Goal: Complete application form

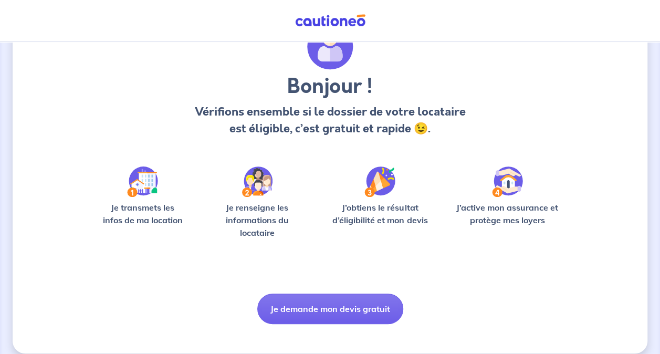
scroll to position [68, 0]
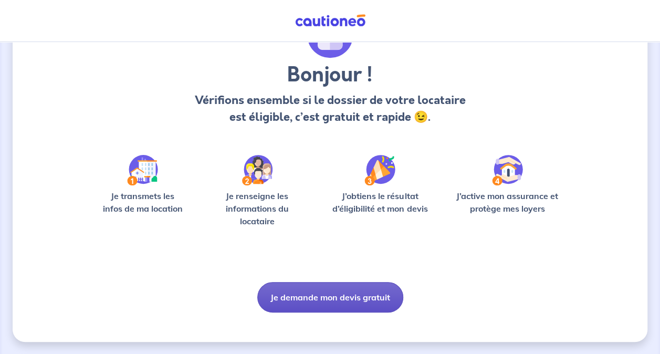
click at [338, 295] on button "Je demande mon devis gratuit" at bounding box center [330, 297] width 146 height 30
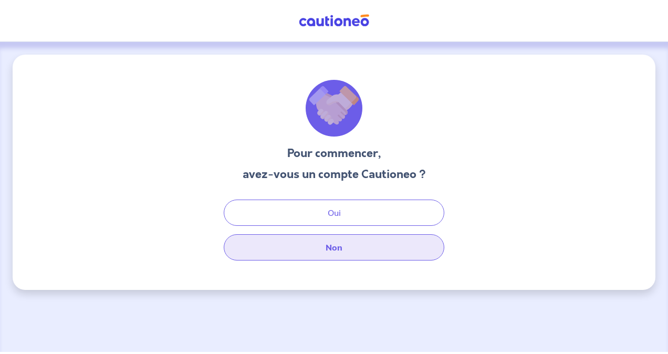
click at [362, 252] on button "Non" at bounding box center [334, 247] width 220 height 26
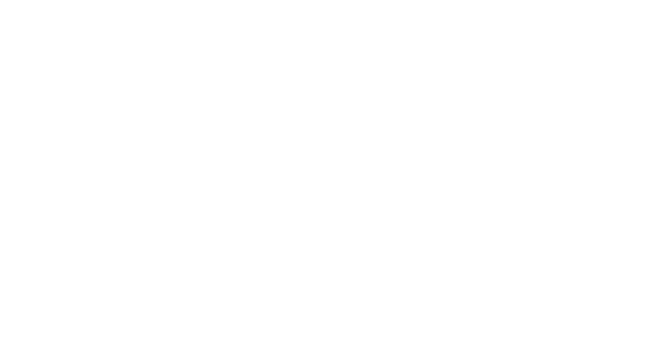
select select "FR"
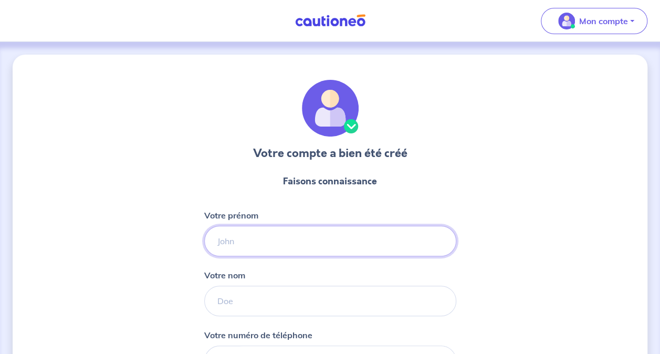
click at [303, 243] on input "Votre prénom" at bounding box center [330, 241] width 252 height 30
type input "[PERSON_NAME]"
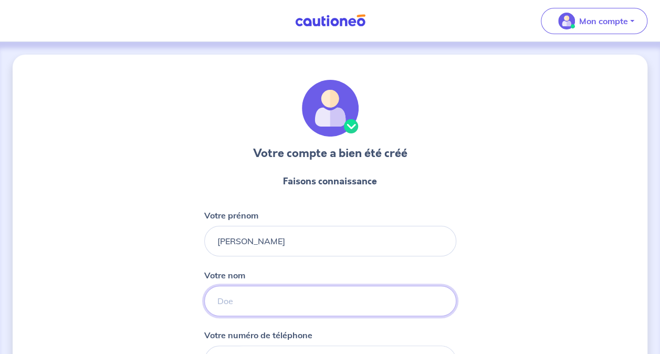
type input "MOUZAOUI ép ANDERES"
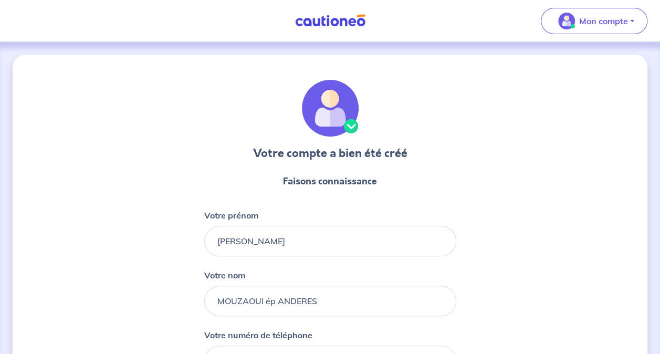
type input "[PHONE_NUMBER]"
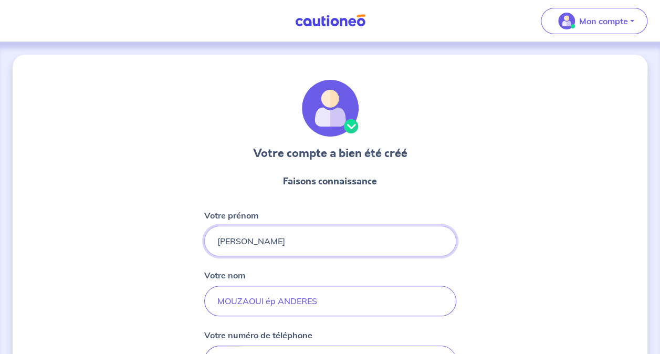
click at [264, 236] on input "[PERSON_NAME]" at bounding box center [330, 241] width 252 height 30
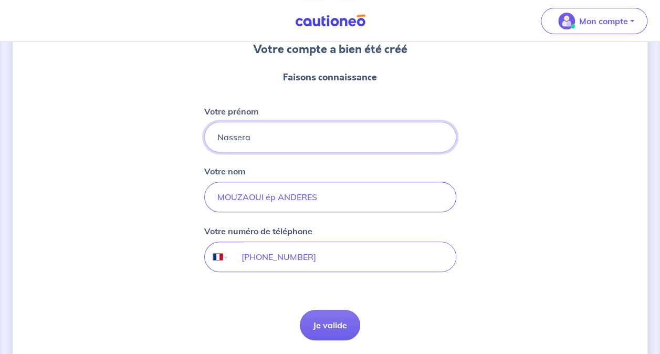
scroll to position [105, 0]
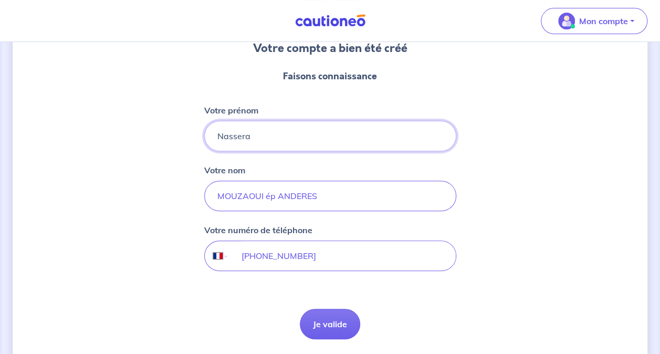
type input "Nassera"
drag, startPoint x: 278, startPoint y: 197, endPoint x: 217, endPoint y: 197, distance: 60.9
click at [217, 197] on input "MOUZAOUI ép ANDERES" at bounding box center [330, 196] width 252 height 30
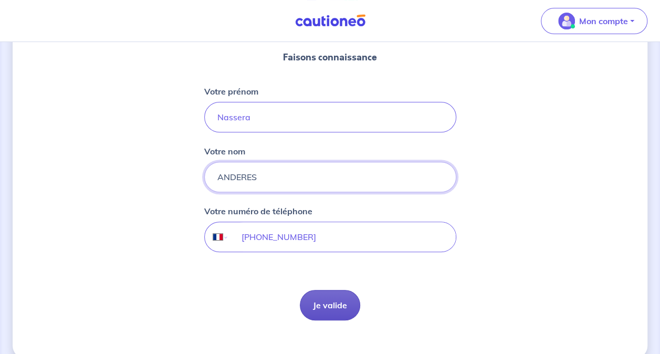
scroll to position [139, 0]
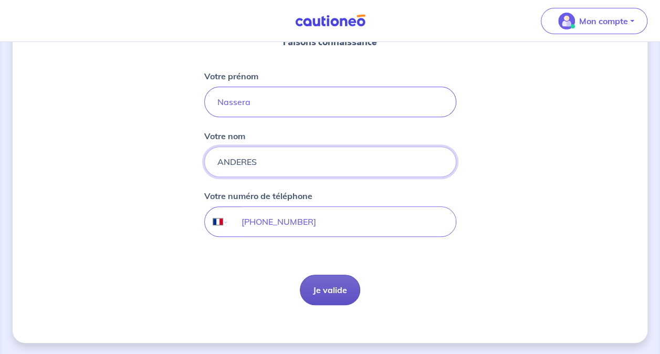
type input "ANDERES"
click at [342, 293] on button "Je valide" at bounding box center [330, 289] width 60 height 30
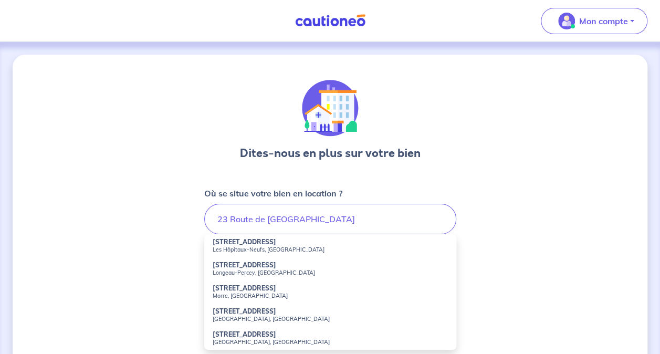
click at [287, 249] on small "Les Hôpitaux-Neufs, [GEOGRAPHIC_DATA]" at bounding box center [330, 249] width 235 height 7
type input "[STREET_ADDRESS]"
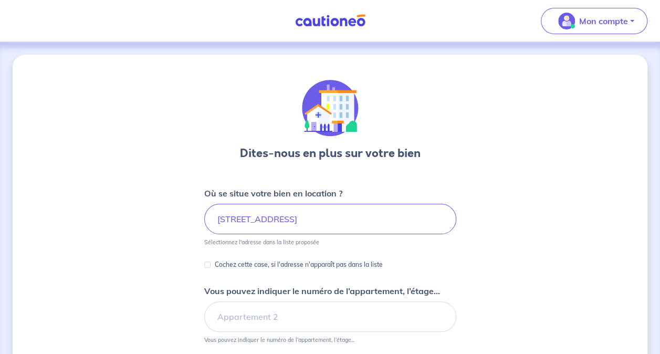
scroll to position [52, 0]
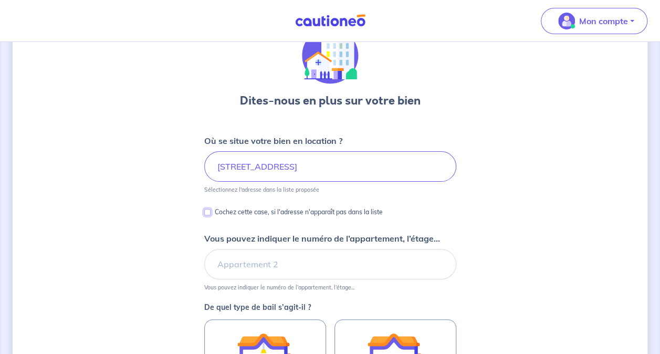
click at [208, 213] on input "Cochez cette case, si l'adresse n'apparaît pas dans la liste" at bounding box center [207, 212] width 6 height 6
checkbox input "true"
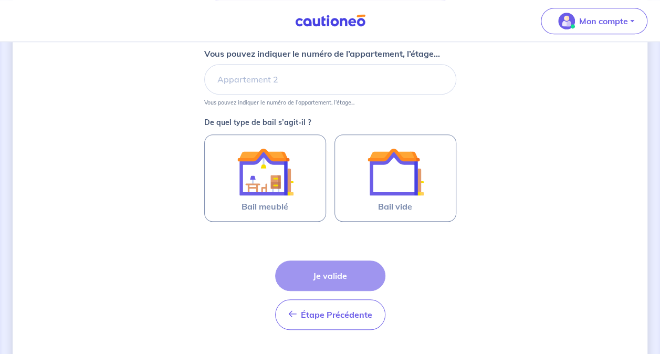
scroll to position [420, 0]
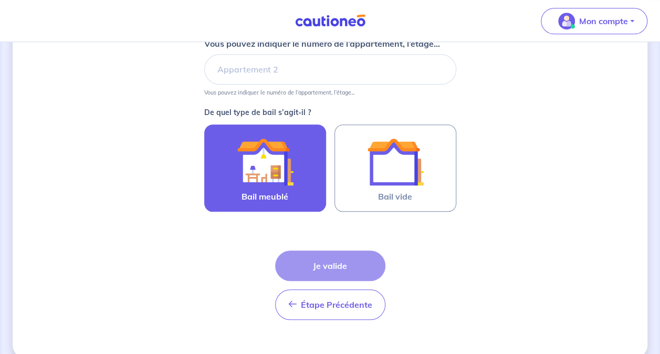
click at [283, 187] on img at bounding box center [265, 161] width 57 height 57
click at [0, 0] on input "Bail meublé" at bounding box center [0, 0] width 0 height 0
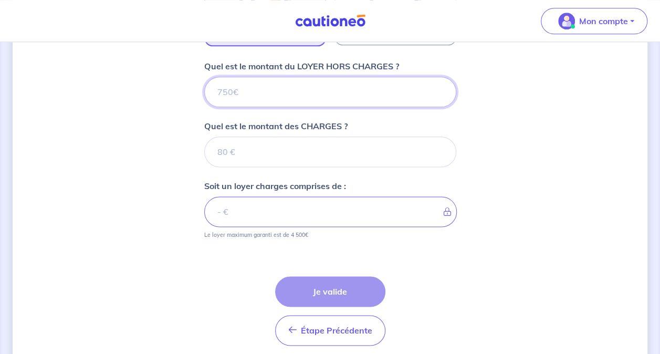
scroll to position [572, 0]
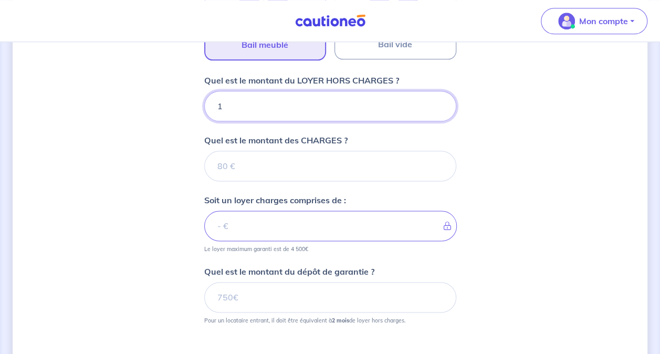
type input "16"
type input "165"
type input "1650"
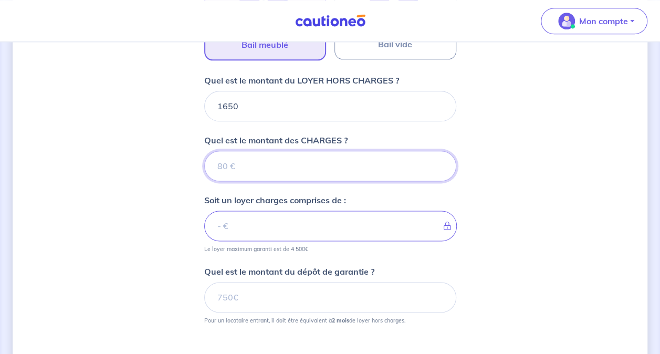
click at [302, 159] on input "Quel est le montant des CHARGES ?" at bounding box center [330, 166] width 252 height 30
type input "1"
type input "1651"
type input "150"
type input "1800"
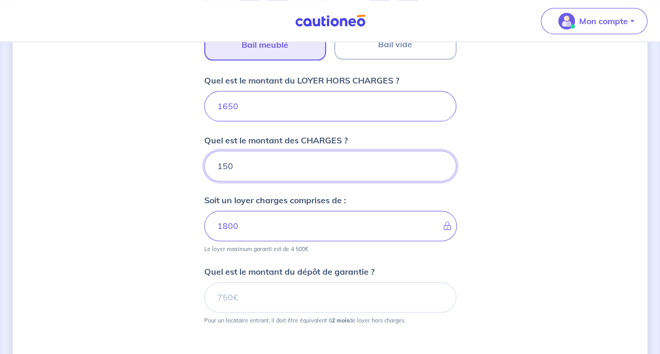
type input "150"
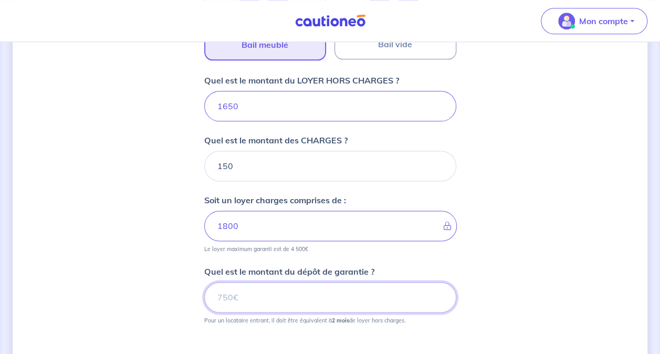
click at [303, 293] on input "Quel est le montant du dépôt de garantie ?" at bounding box center [330, 297] width 252 height 30
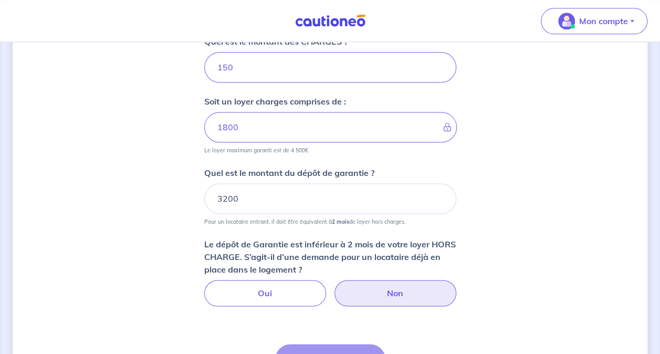
scroll to position [677, 0]
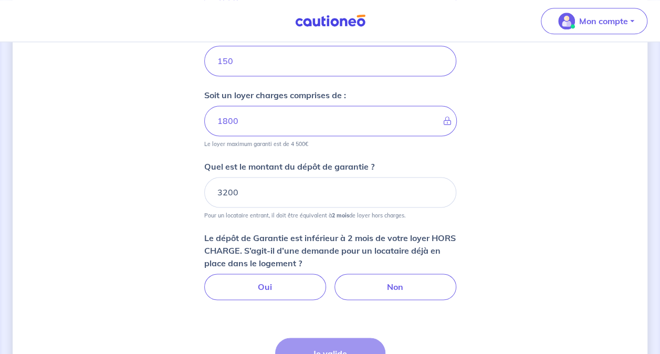
drag, startPoint x: 466, startPoint y: 336, endPoint x: 433, endPoint y: 324, distance: 34.7
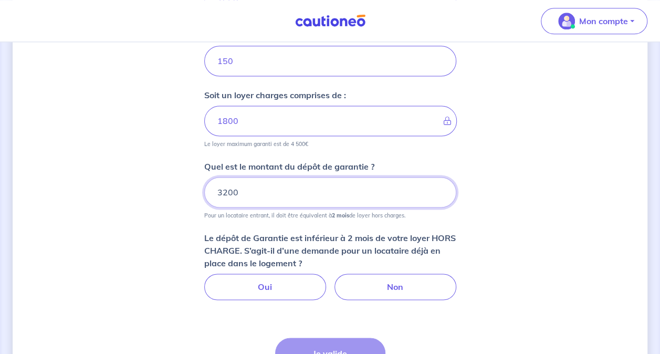
click at [225, 190] on input "3200" at bounding box center [330, 192] width 252 height 30
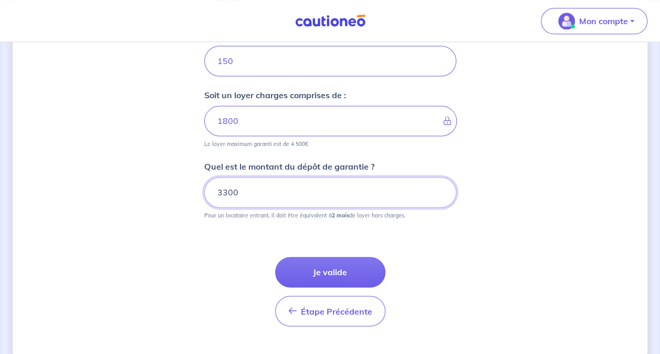
type input "3300"
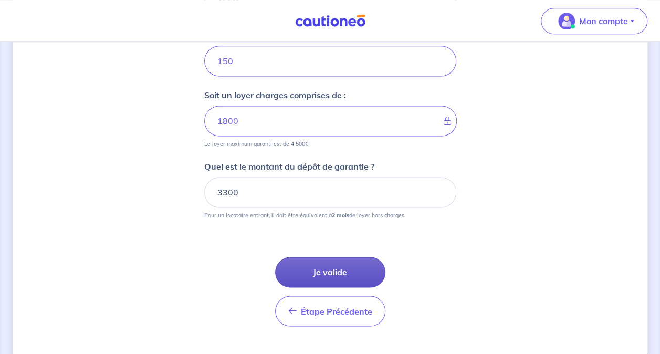
click at [342, 268] on button "Je valide" at bounding box center [330, 272] width 110 height 30
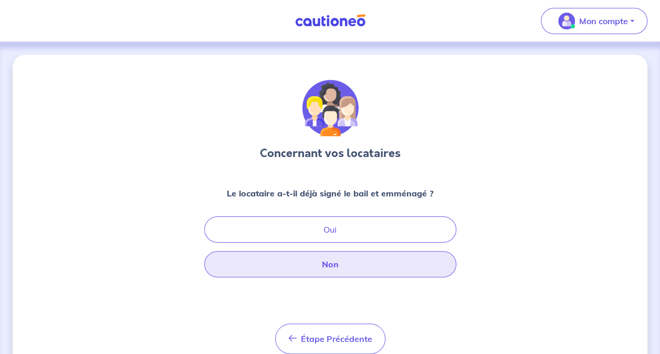
click at [349, 266] on button "Non" at bounding box center [330, 264] width 252 height 26
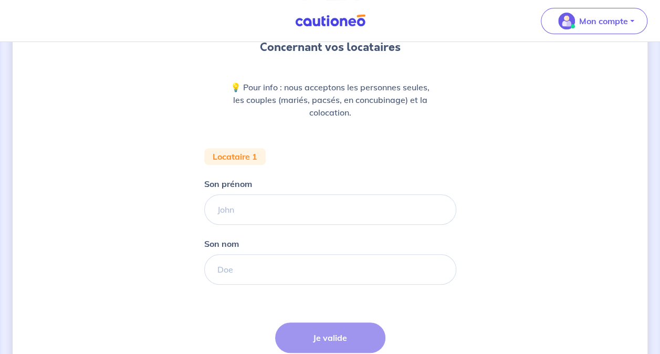
scroll to position [193, 0]
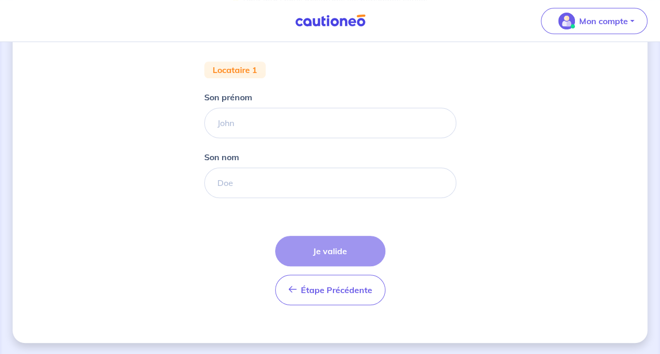
click at [355, 253] on div "Étape Précédente Précédent Je valide Je valide" at bounding box center [330, 270] width 110 height 69
click at [268, 124] on input "Son prénom" at bounding box center [330, 123] width 252 height 30
type input "[PERSON_NAME]"
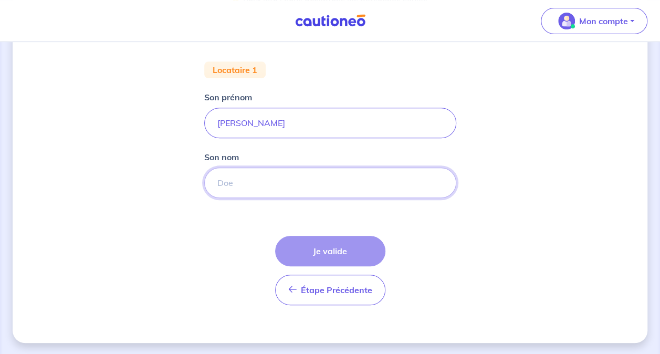
click at [244, 184] on input "Son nom" at bounding box center [330, 182] width 252 height 30
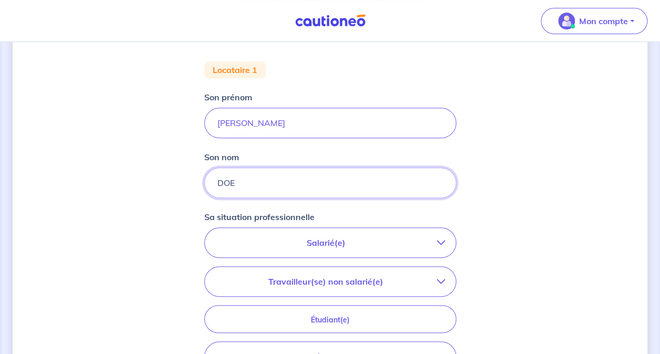
type input "DOE"
drag, startPoint x: 285, startPoint y: 125, endPoint x: 207, endPoint y: 124, distance: 77.7
click at [207, 124] on input "[PERSON_NAME]" at bounding box center [330, 123] width 252 height 30
type input "[PERSON_NAME]"
click at [396, 240] on p "Salarié(e)" at bounding box center [325, 242] width 221 height 13
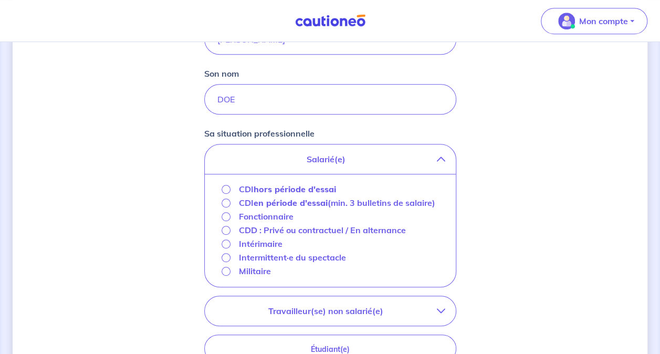
scroll to position [298, 0]
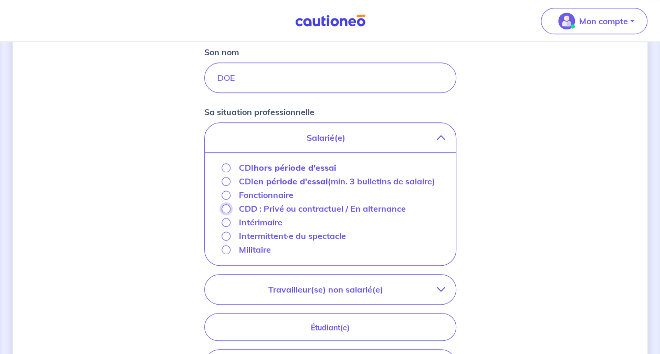
click at [227, 209] on input "CDD : Privé ou contractuel / En alternance" at bounding box center [225, 208] width 9 height 9
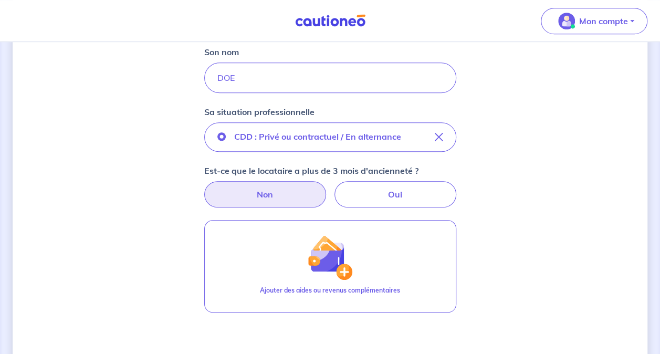
click at [283, 196] on label "Non" at bounding box center [265, 194] width 122 height 26
click at [326, 188] on input "Non" at bounding box center [329, 184] width 7 height 7
radio input "true"
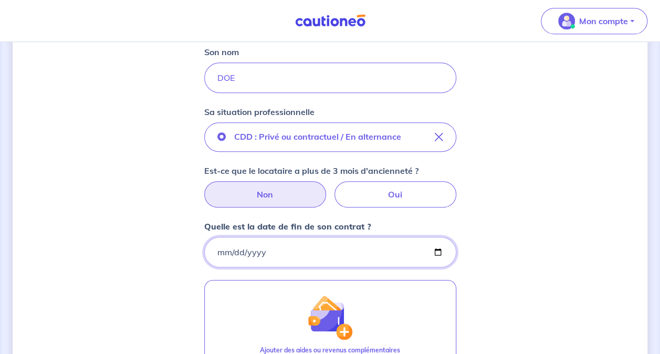
click at [231, 252] on input "Quelle est la date de fin de son contrat ?" at bounding box center [330, 252] width 252 height 30
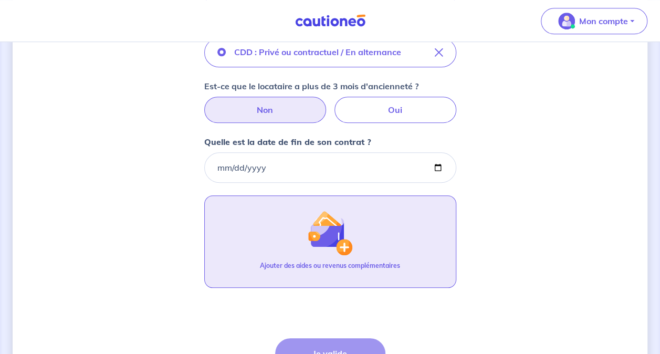
scroll to position [403, 0]
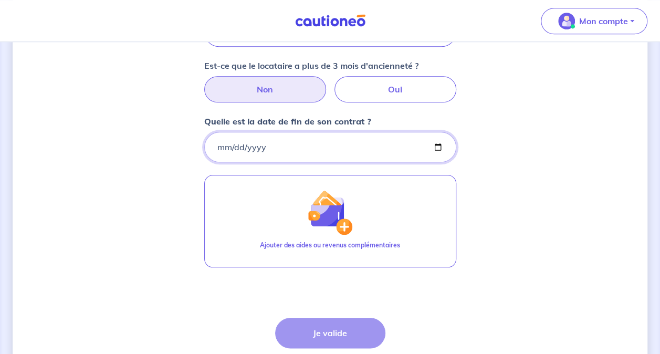
click at [219, 148] on input "Quelle est la date de fin de son contrat ?" at bounding box center [330, 147] width 252 height 30
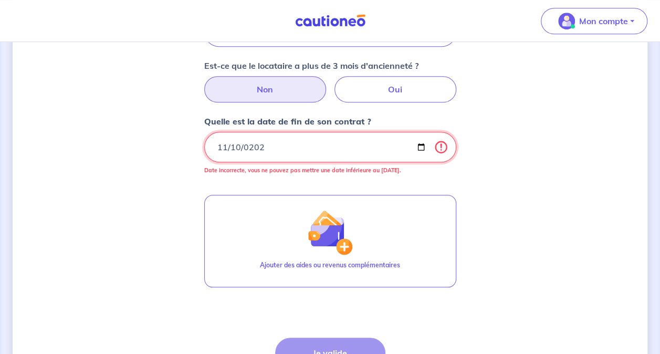
type input "[DATE]"
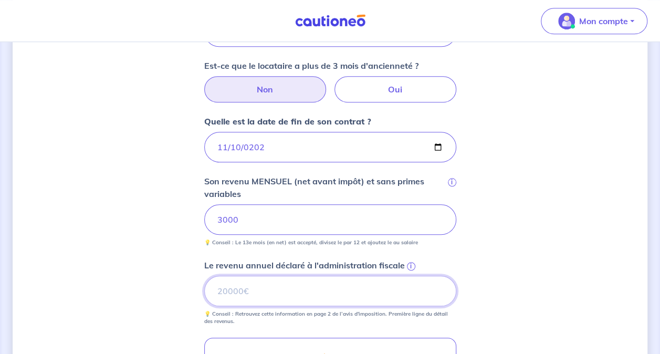
click at [284, 292] on input "Le revenu annuel déclaré à l'administration fiscale i" at bounding box center [330, 291] width 252 height 30
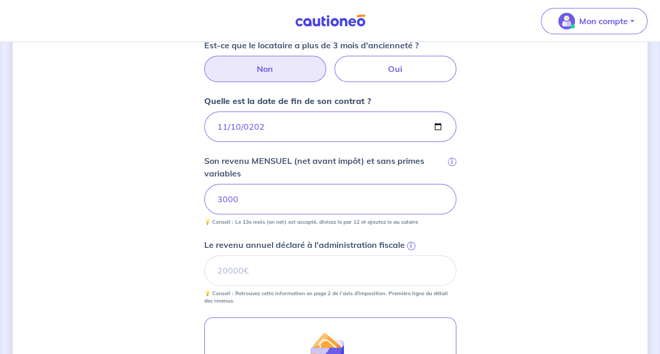
scroll to position [508, 0]
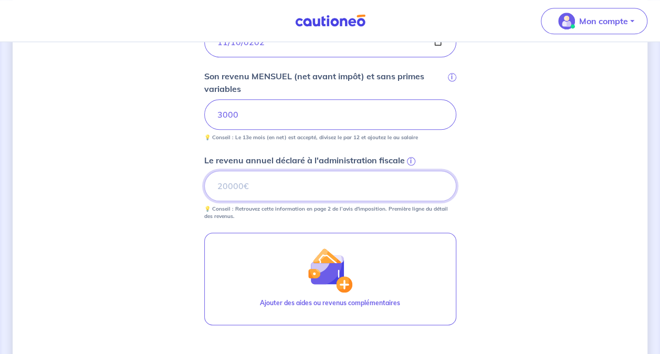
click at [259, 188] on input "Le revenu annuel déclaré à l'administration fiscale i" at bounding box center [330, 186] width 252 height 30
type input "20000"
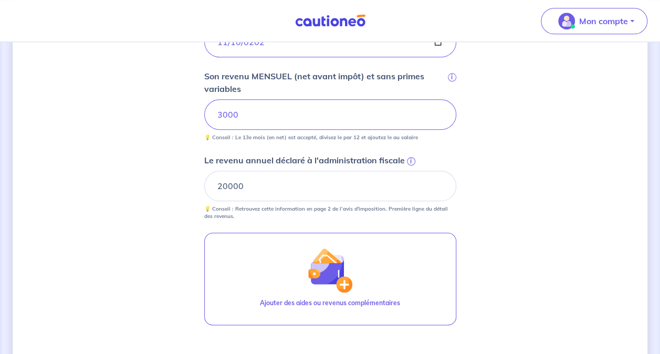
click at [564, 240] on div "Concernant vos locataires 💡 Pour info : nous acceptons les personnes seules, le…" at bounding box center [330, 14] width 635 height 935
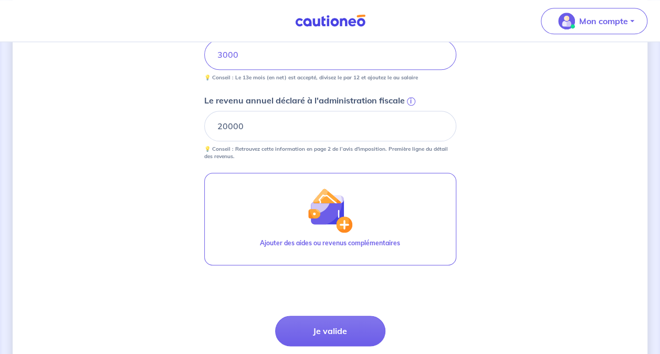
scroll to position [646, 0]
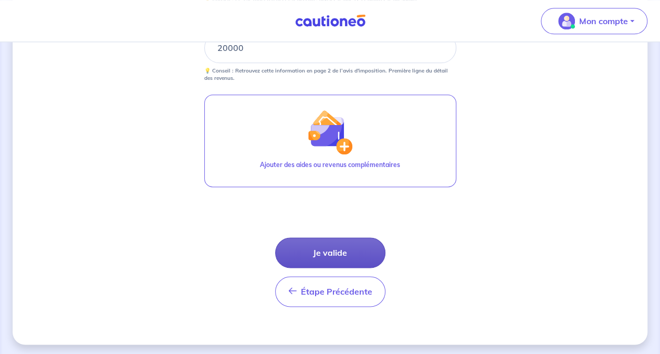
click at [365, 254] on button "Je valide" at bounding box center [330, 252] width 110 height 30
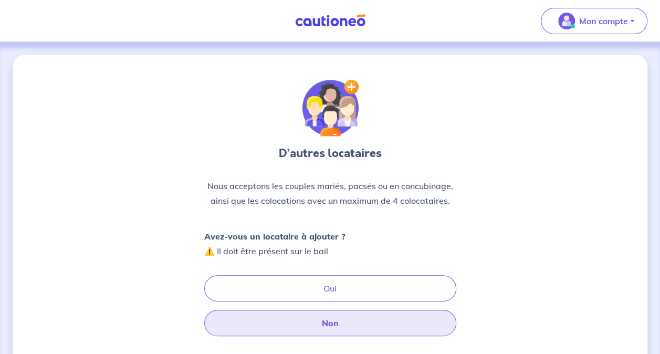
click at [372, 318] on button "Non" at bounding box center [330, 323] width 252 height 26
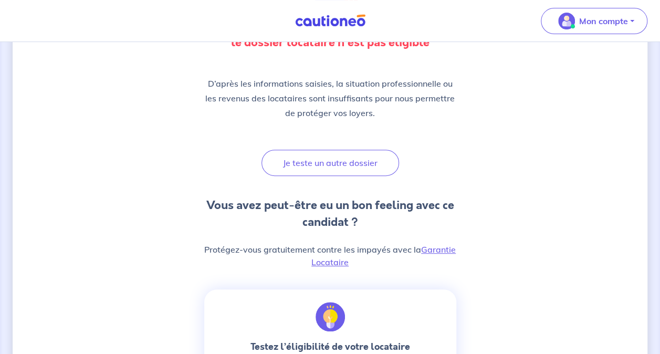
scroll to position [131, 0]
click at [438, 247] on link "Garantie Locataire" at bounding box center [383, 256] width 144 height 23
